Goal: Task Accomplishment & Management: Use online tool/utility

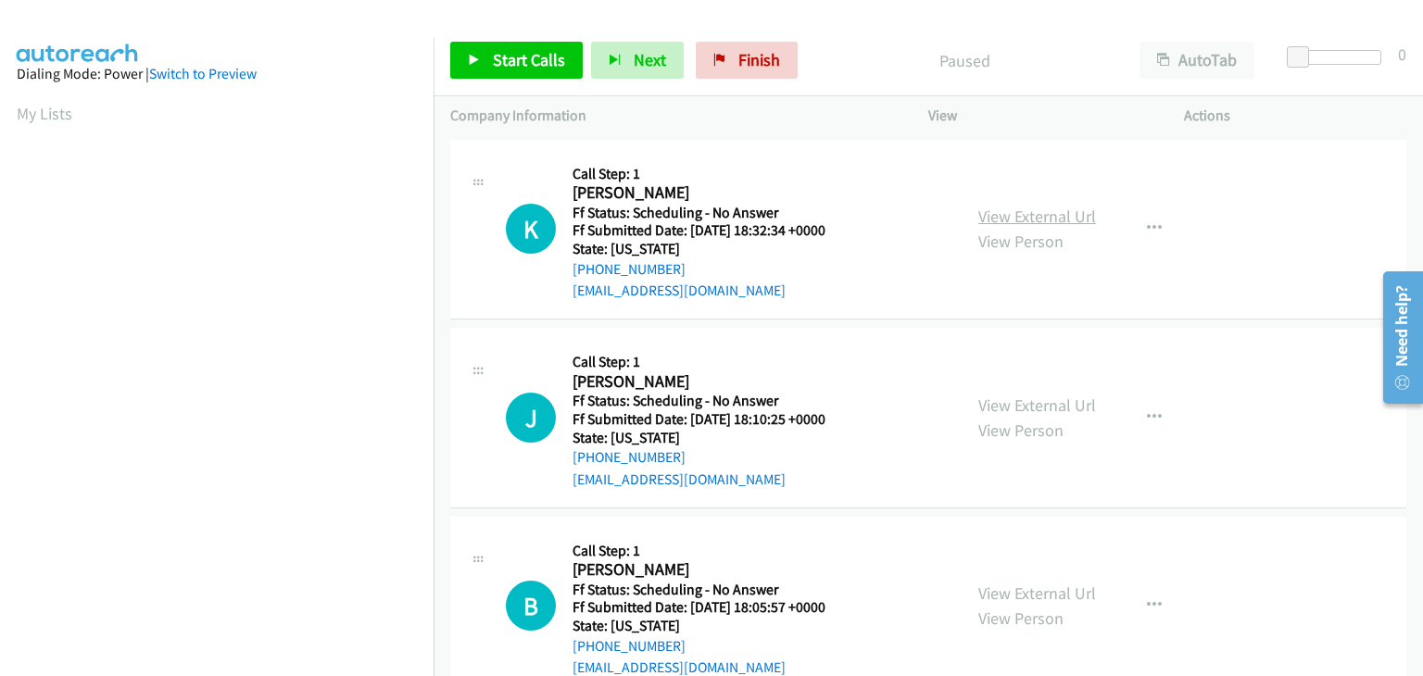
click at [1036, 221] on link "View External Url" at bounding box center [1038, 216] width 118 height 21
drag, startPoint x: 731, startPoint y: 69, endPoint x: 749, endPoint y: 97, distance: 32.9
click at [739, 69] on span "Finish" at bounding box center [760, 59] width 42 height 21
click at [1021, 211] on link "View External Url" at bounding box center [1038, 216] width 118 height 21
click at [990, 398] on link "View External Url" at bounding box center [1038, 405] width 118 height 21
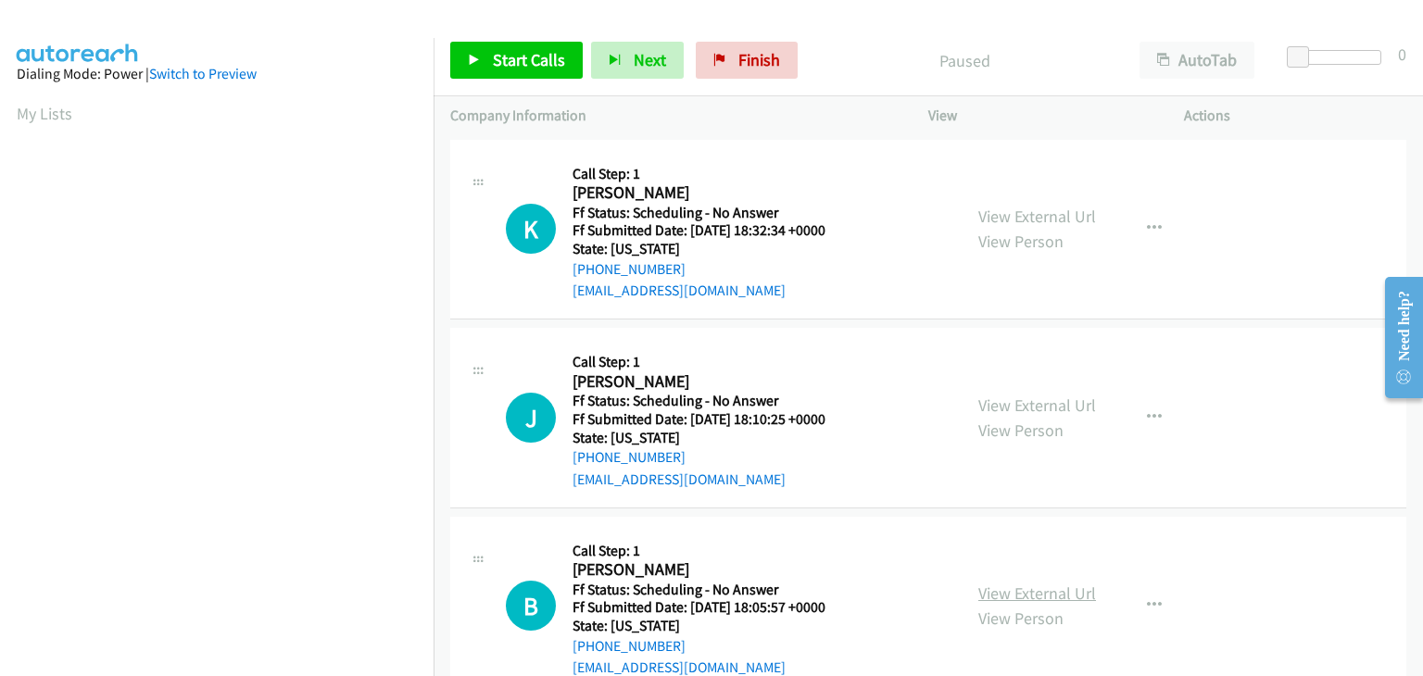
click at [1039, 596] on link "View External Url" at bounding box center [1038, 593] width 118 height 21
click at [535, 65] on span "Start Calls" at bounding box center [529, 59] width 72 height 21
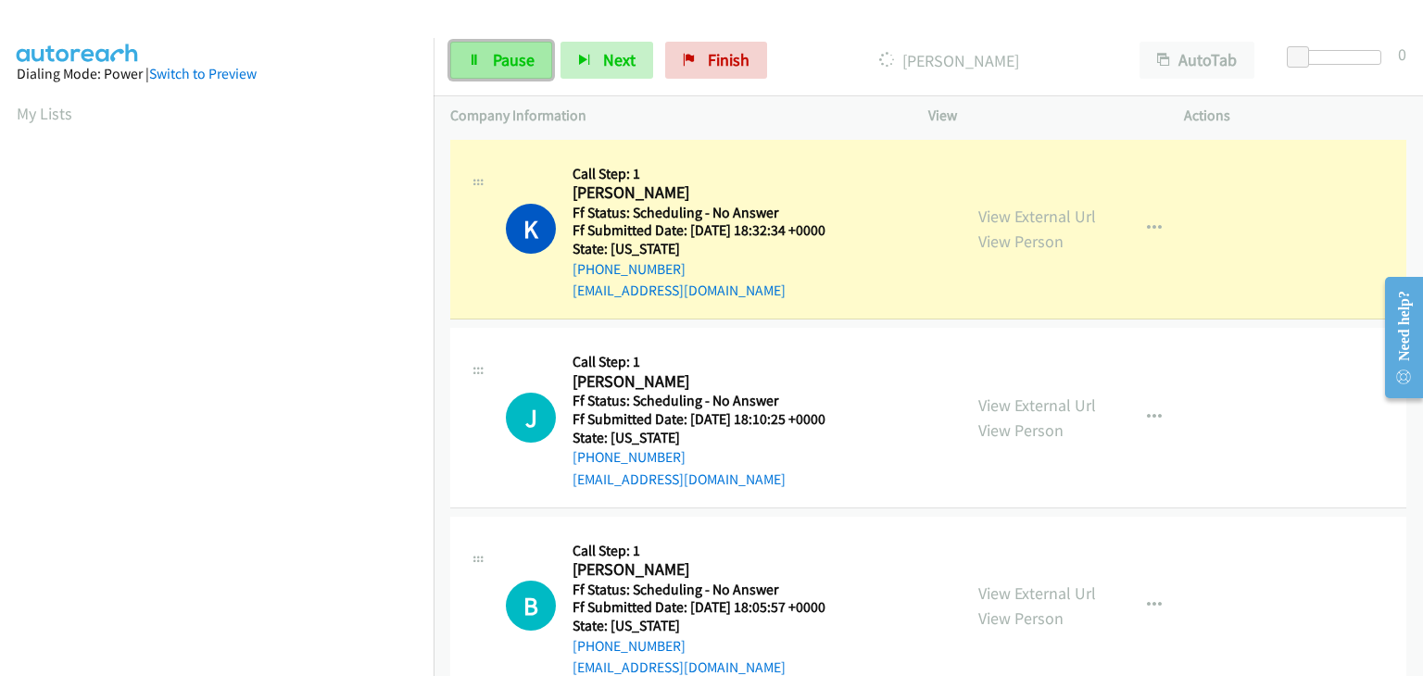
click at [533, 60] on span "Pause" at bounding box center [514, 59] width 42 height 21
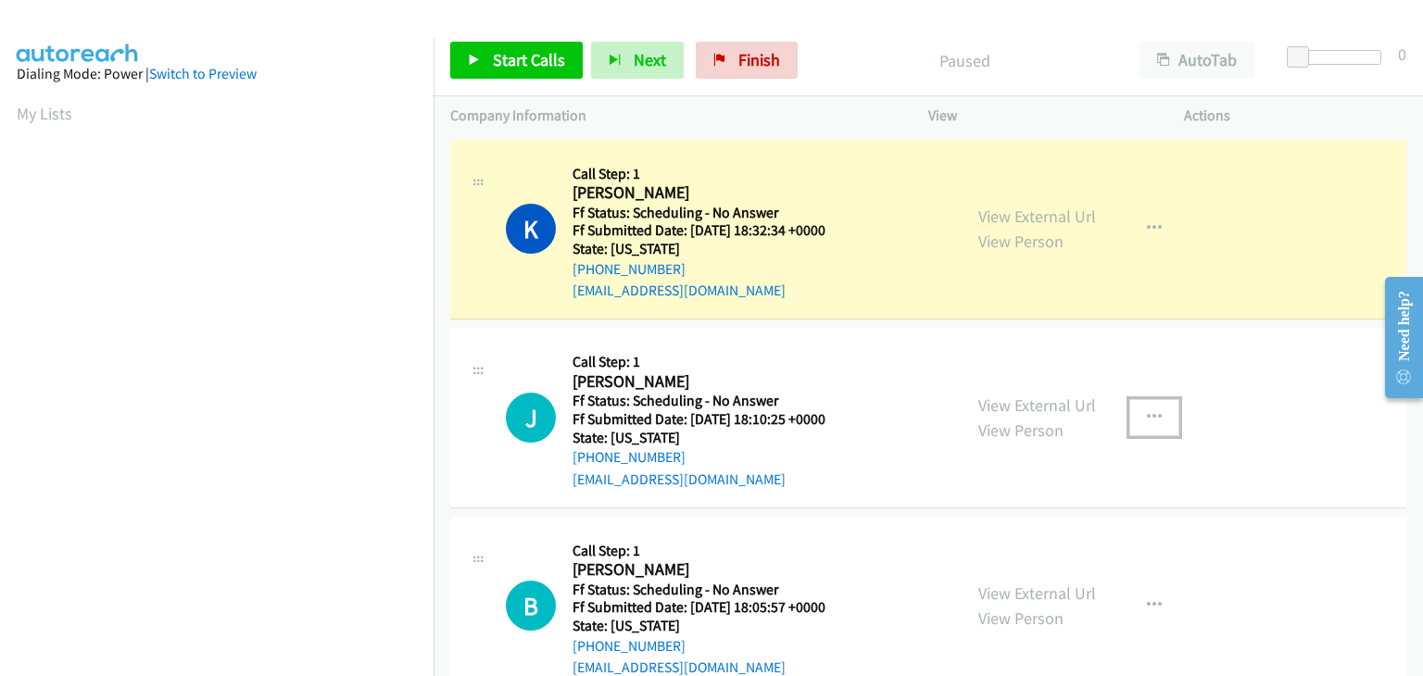
click at [1157, 419] on button "button" at bounding box center [1155, 417] width 50 height 37
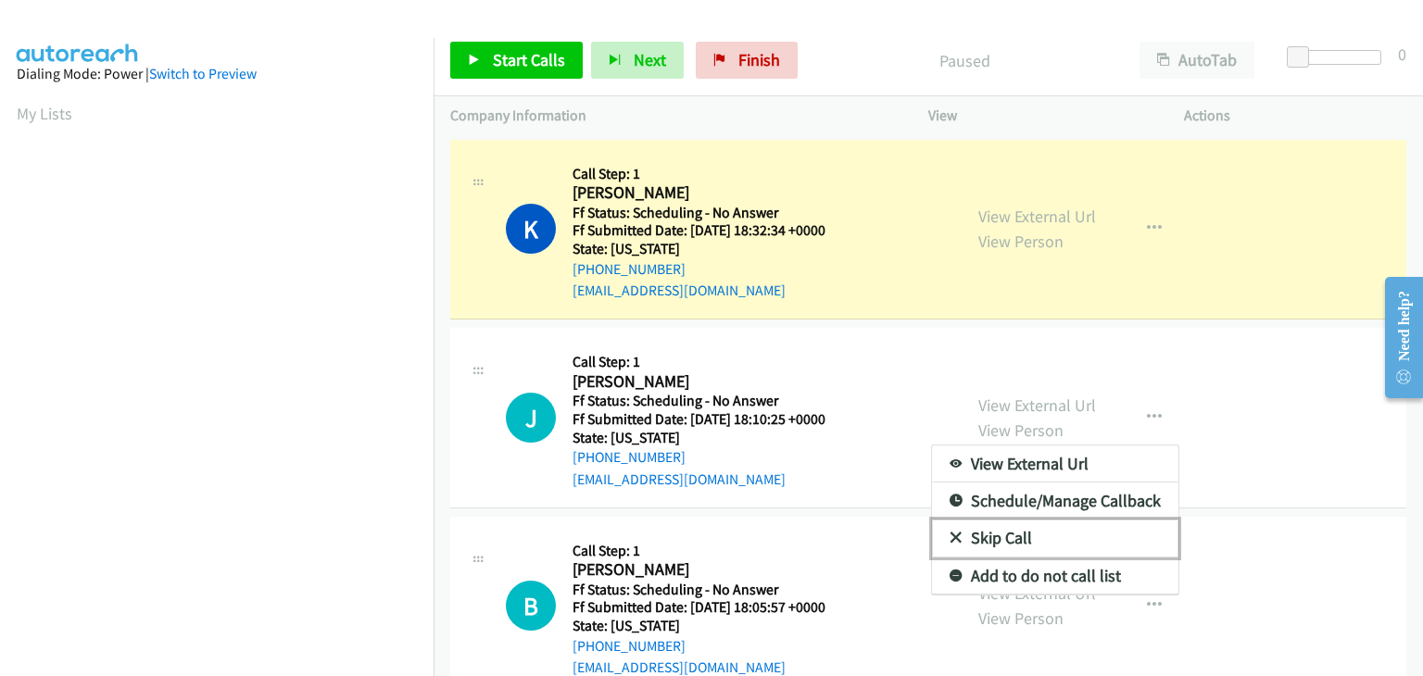
click at [1019, 537] on link "Skip Call" at bounding box center [1055, 538] width 246 height 37
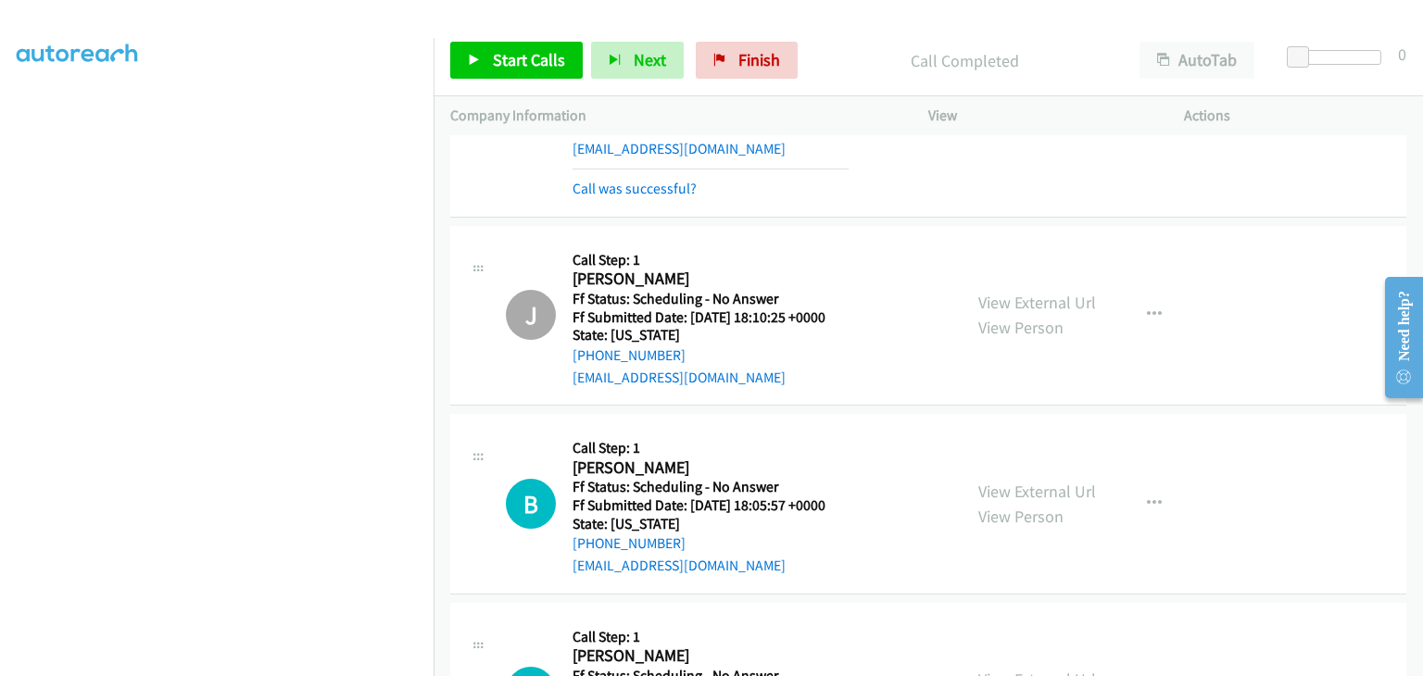
scroll to position [185, 0]
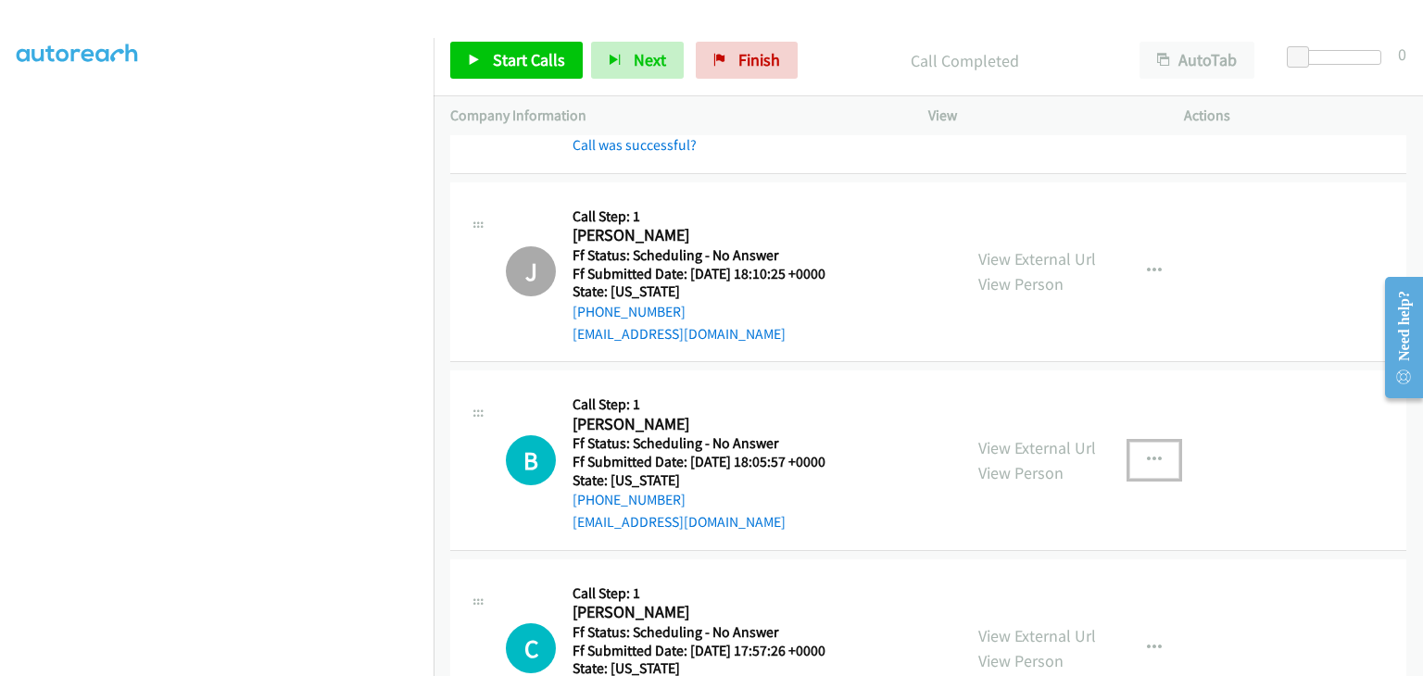
click at [1147, 464] on icon "button" at bounding box center [1154, 460] width 15 height 15
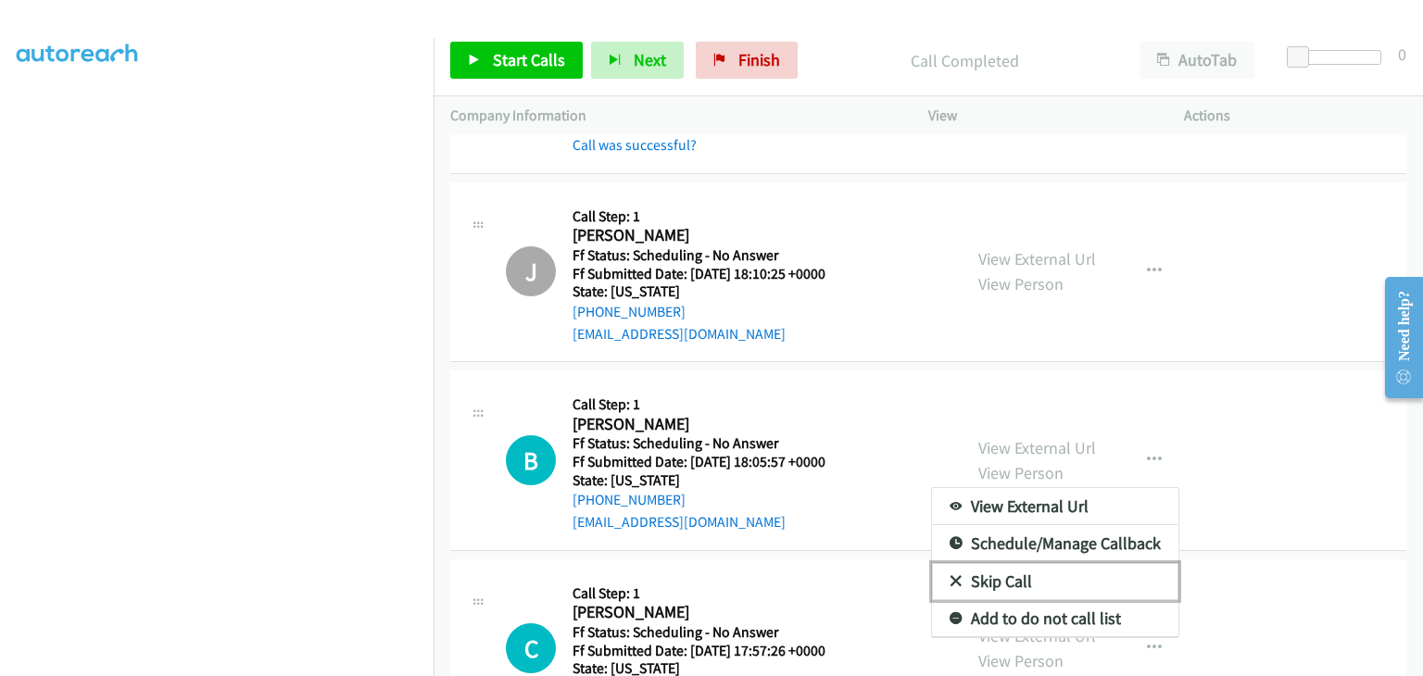
click at [1030, 581] on link "Skip Call" at bounding box center [1055, 581] width 246 height 37
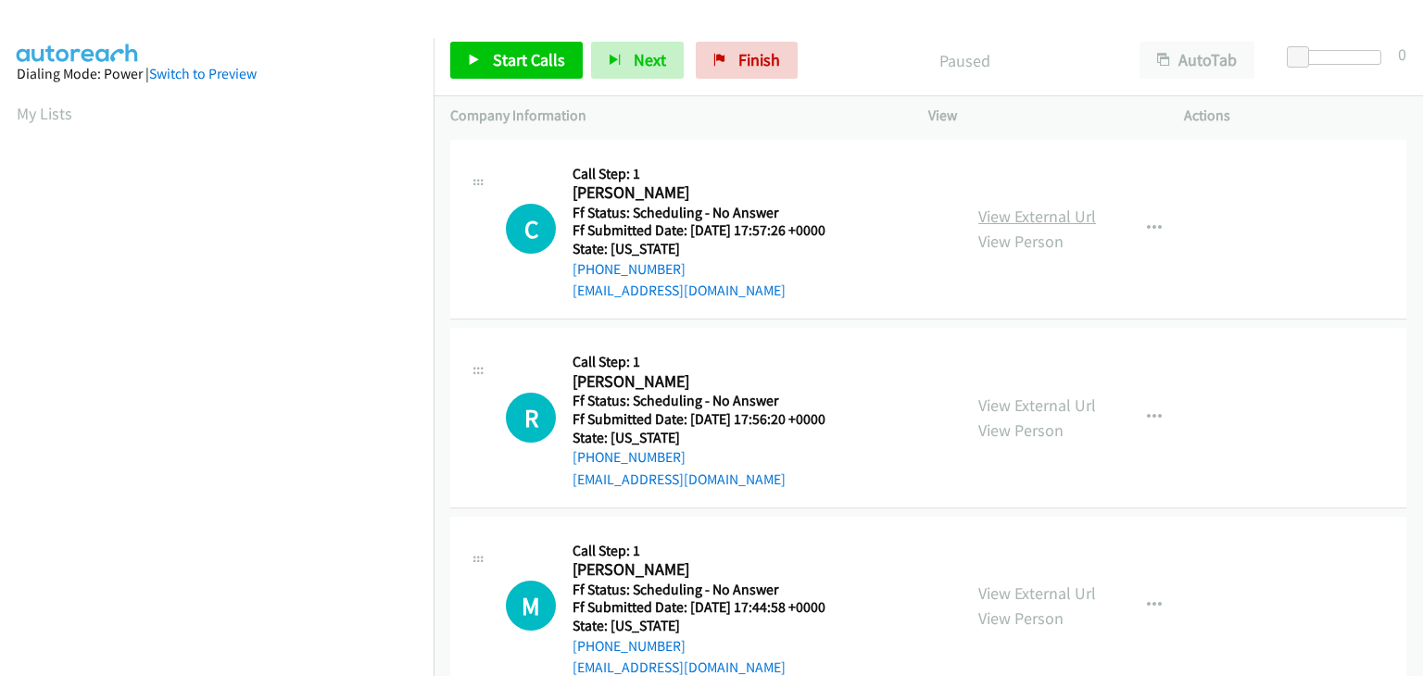
click at [1010, 211] on link "View External Url" at bounding box center [1038, 216] width 118 height 21
click at [1030, 412] on link "View External Url" at bounding box center [1038, 405] width 118 height 21
click at [1012, 598] on link "View External Url" at bounding box center [1038, 593] width 118 height 21
click at [552, 71] on link "Start Calls" at bounding box center [516, 60] width 133 height 37
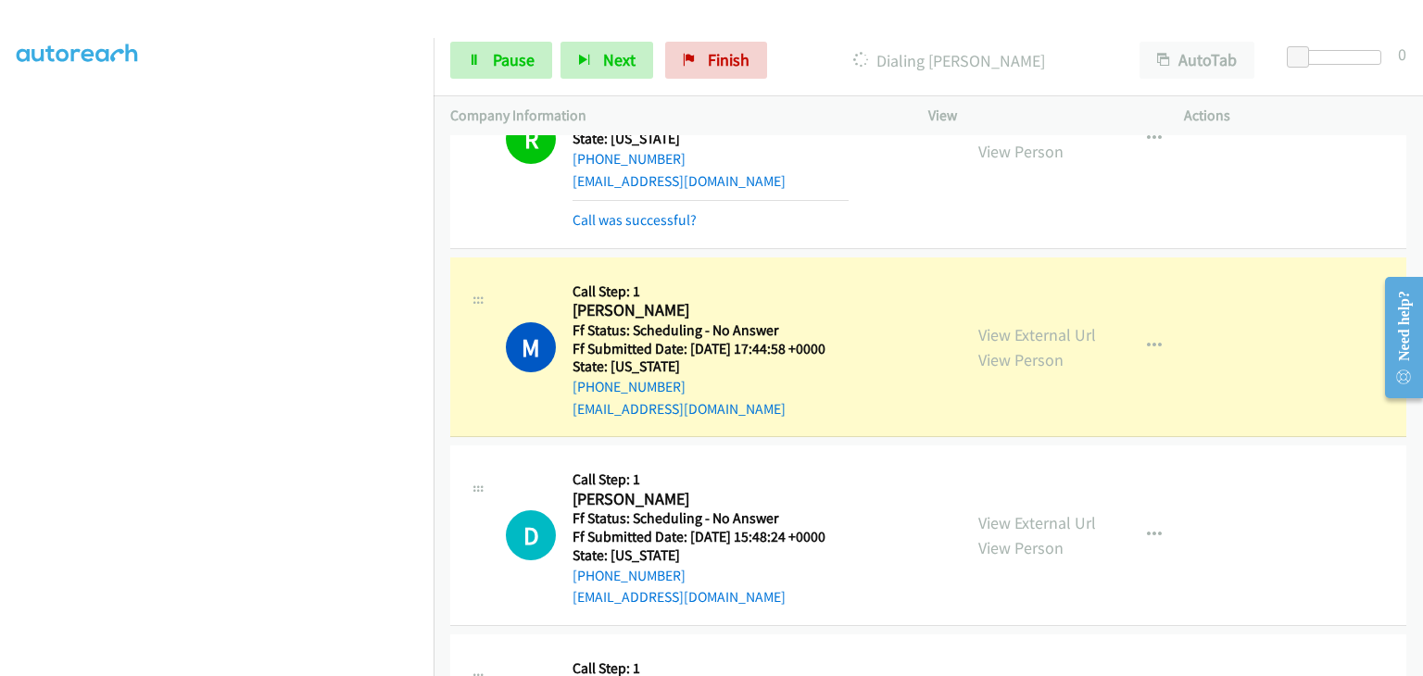
scroll to position [371, 0]
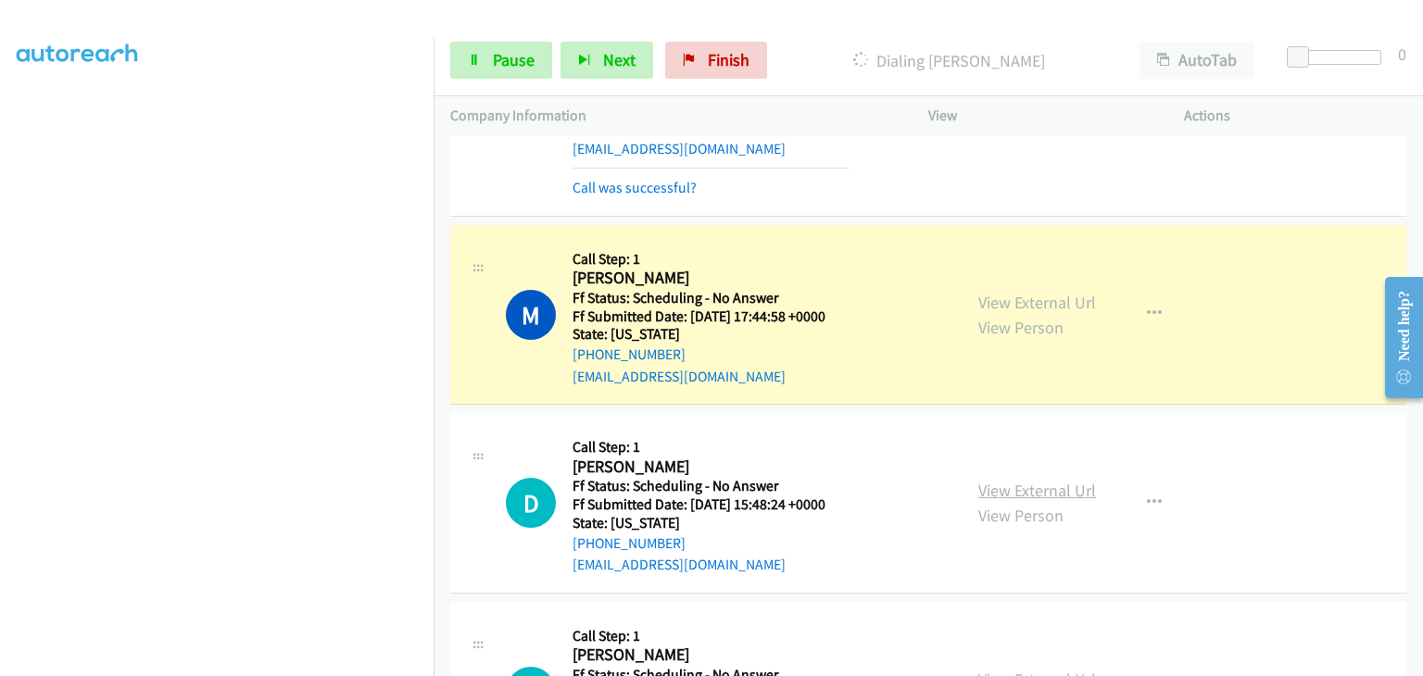
click at [1031, 487] on link "View External Url" at bounding box center [1038, 490] width 118 height 21
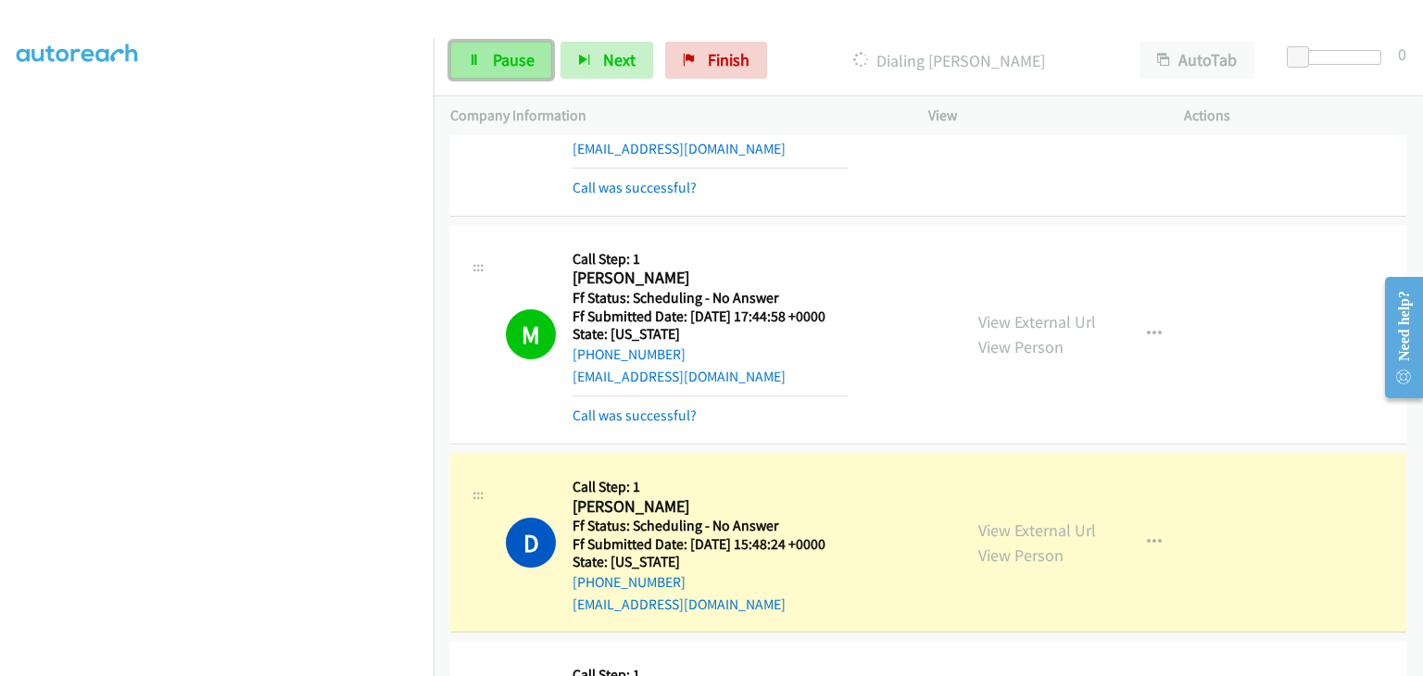
click at [523, 60] on span "Pause" at bounding box center [514, 59] width 42 height 21
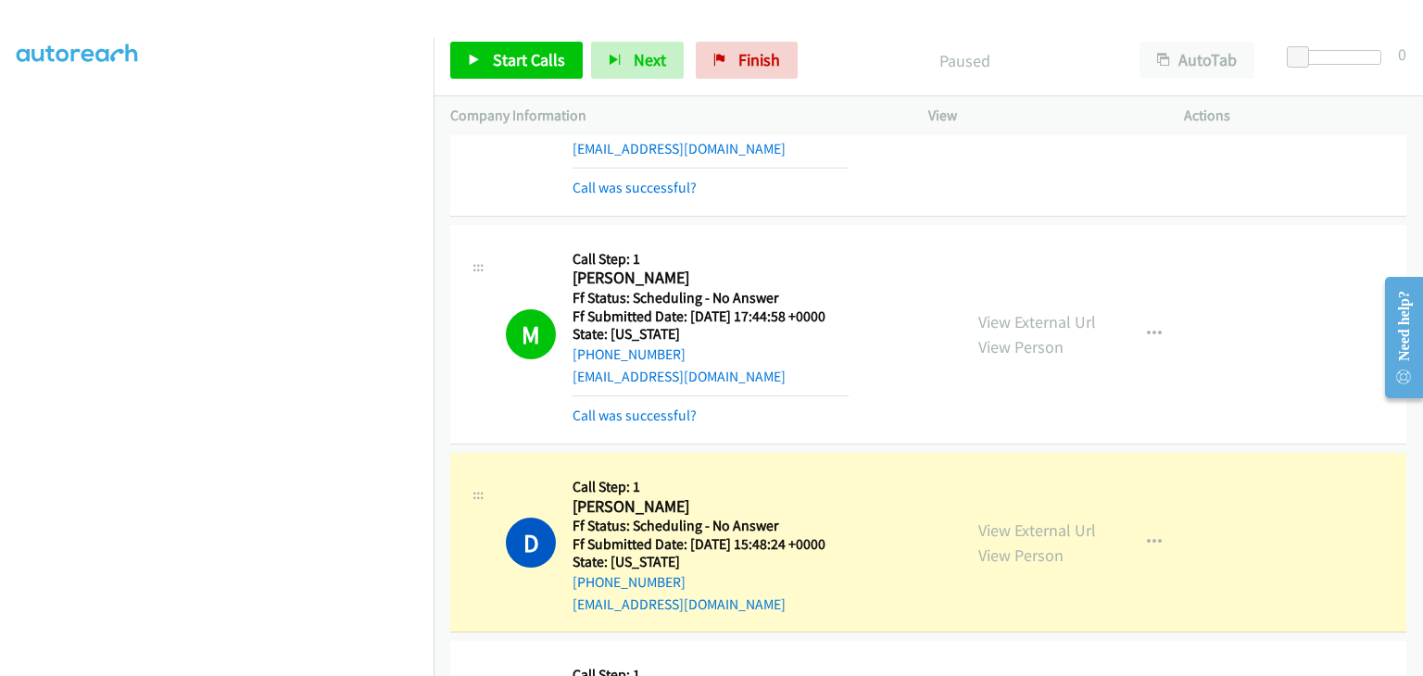
scroll to position [363, 0]
drag, startPoint x: 728, startPoint y: 62, endPoint x: 785, endPoint y: 97, distance: 66.6
click at [728, 62] on link "Finish" at bounding box center [747, 60] width 102 height 37
